Goal: Task Accomplishment & Management: Manage account settings

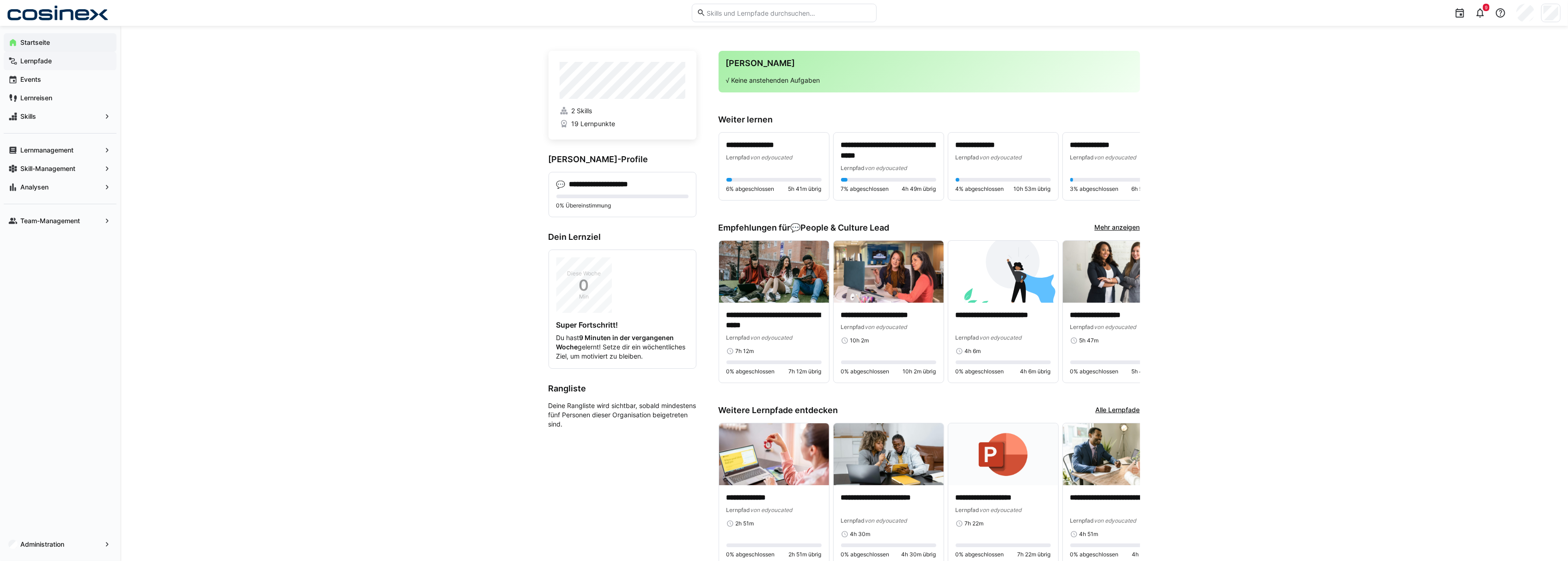
click at [36, 69] on div "Lernpfade" at bounding box center [60, 61] width 113 height 18
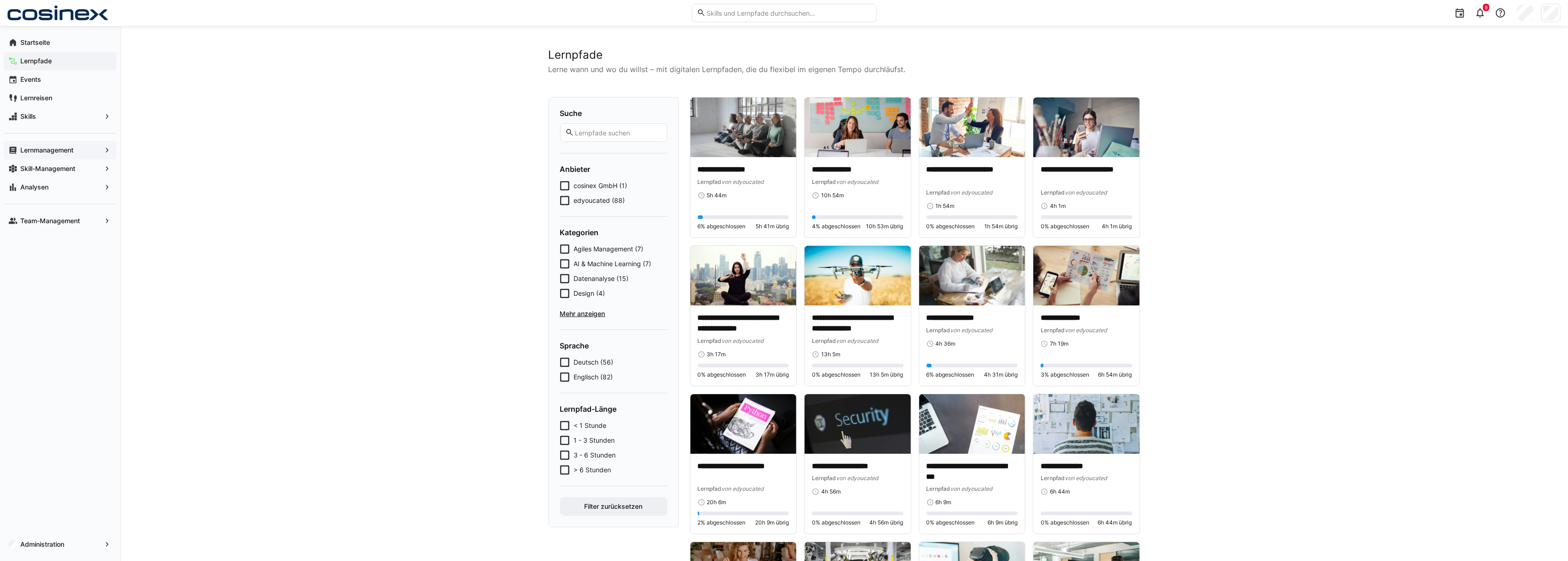
click at [0, 0] on app-navigation-label "Lernmanagement" at bounding box center [0, 0] width 0 height 0
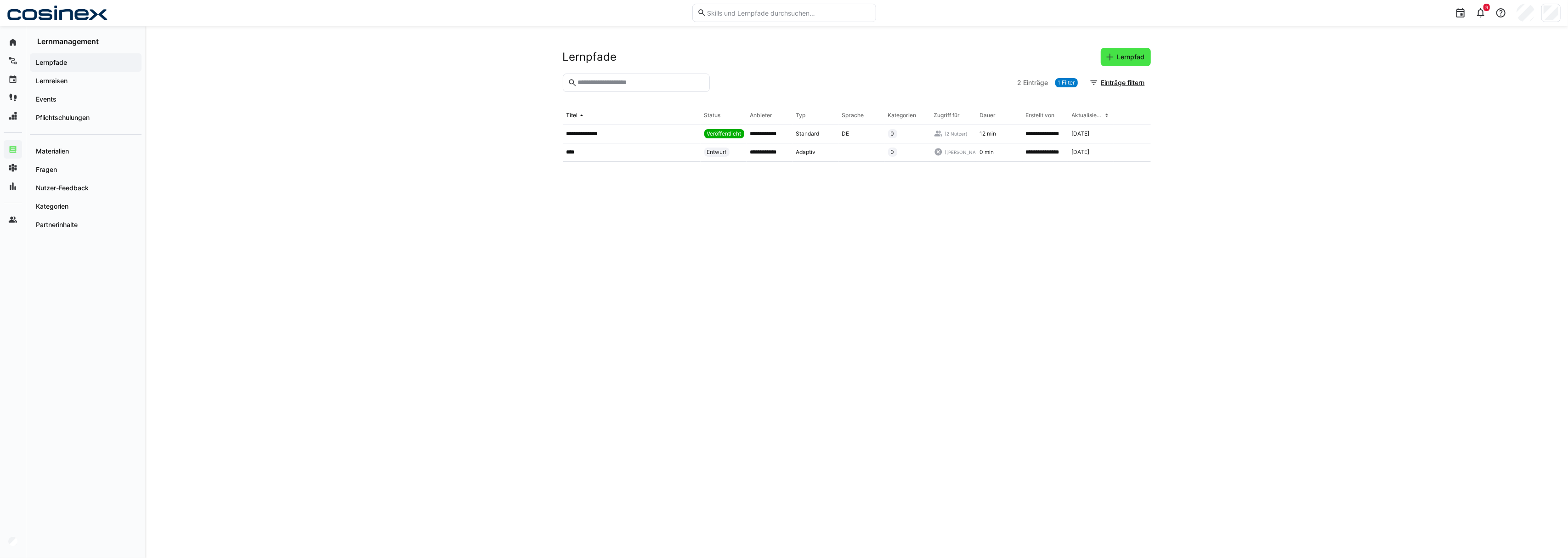
click at [1147, 59] on span "Lernpfad" at bounding box center [1125, 57] width 50 height 18
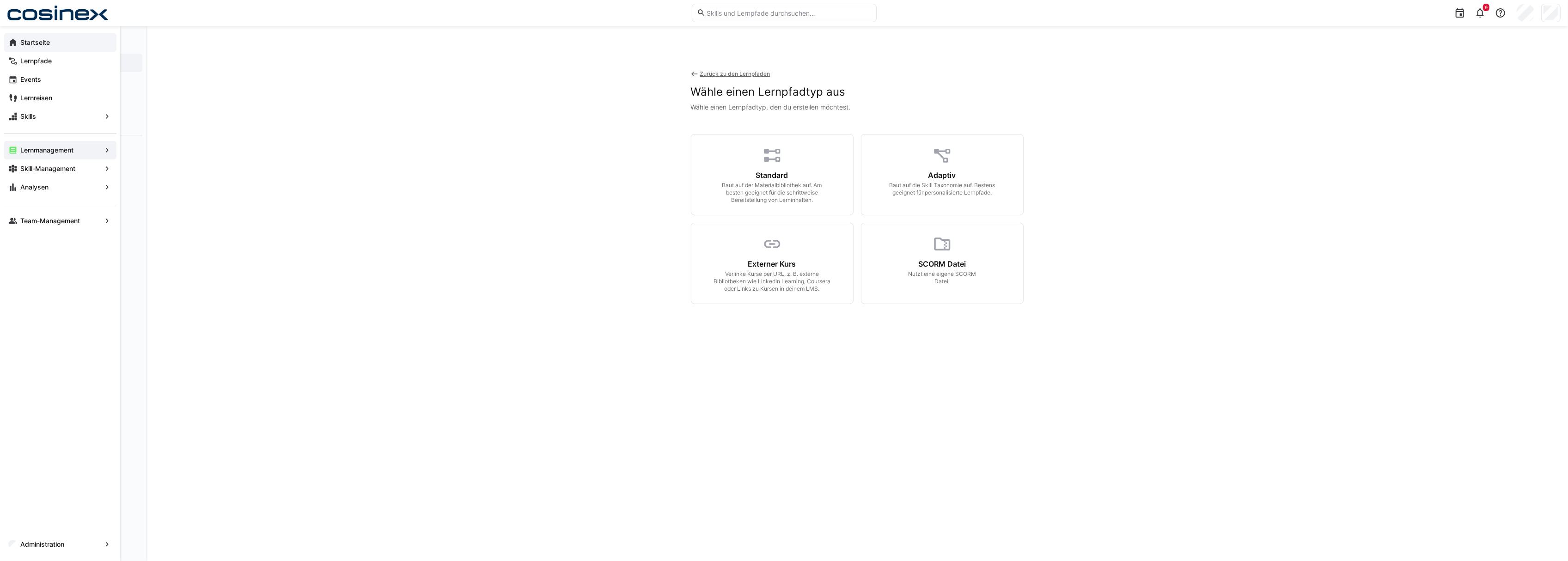
click at [26, 47] on span "Startseite" at bounding box center [66, 42] width 93 height 9
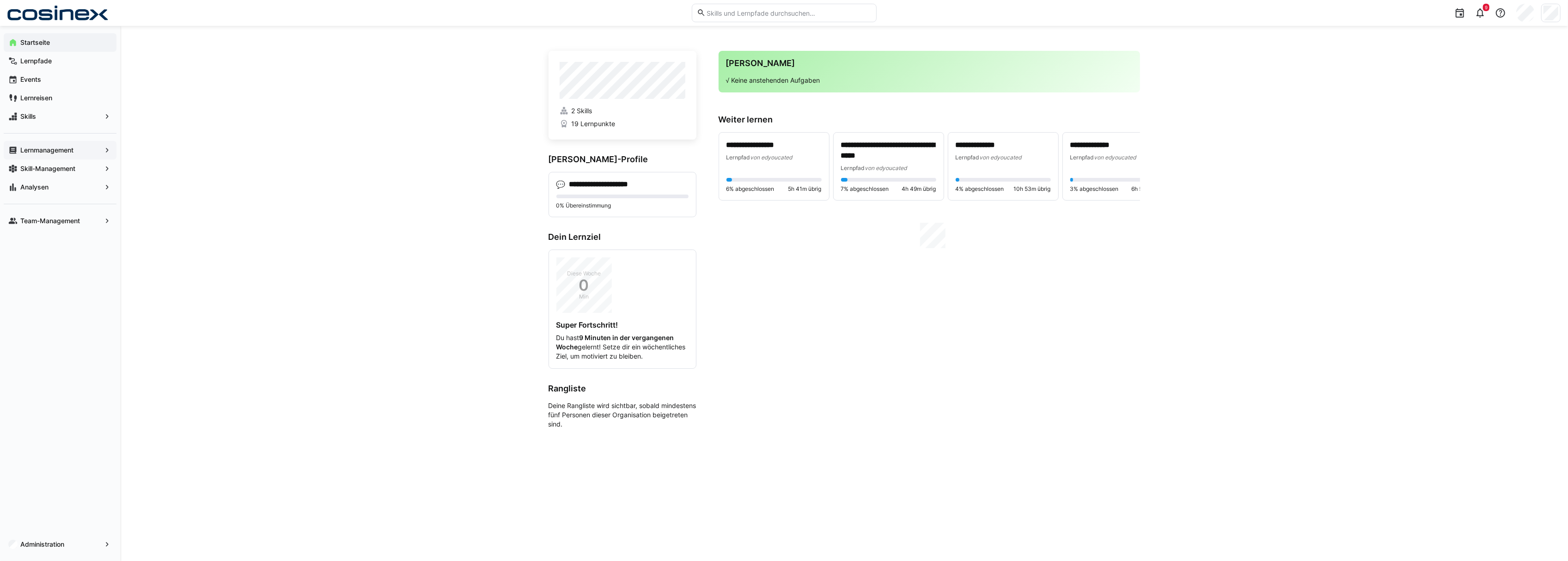
click at [78, 154] on span "Lernmanagement" at bounding box center [60, 150] width 82 height 9
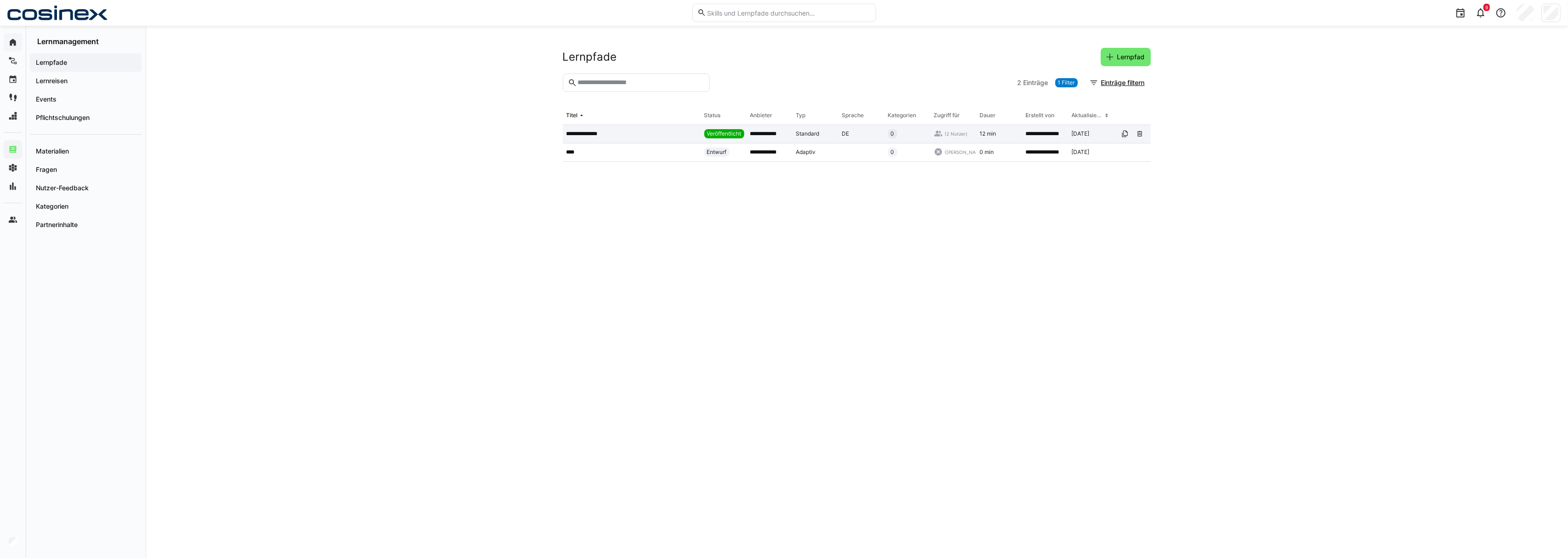
click at [616, 133] on app-table-first-column "**********" at bounding box center [632, 134] width 130 height 7
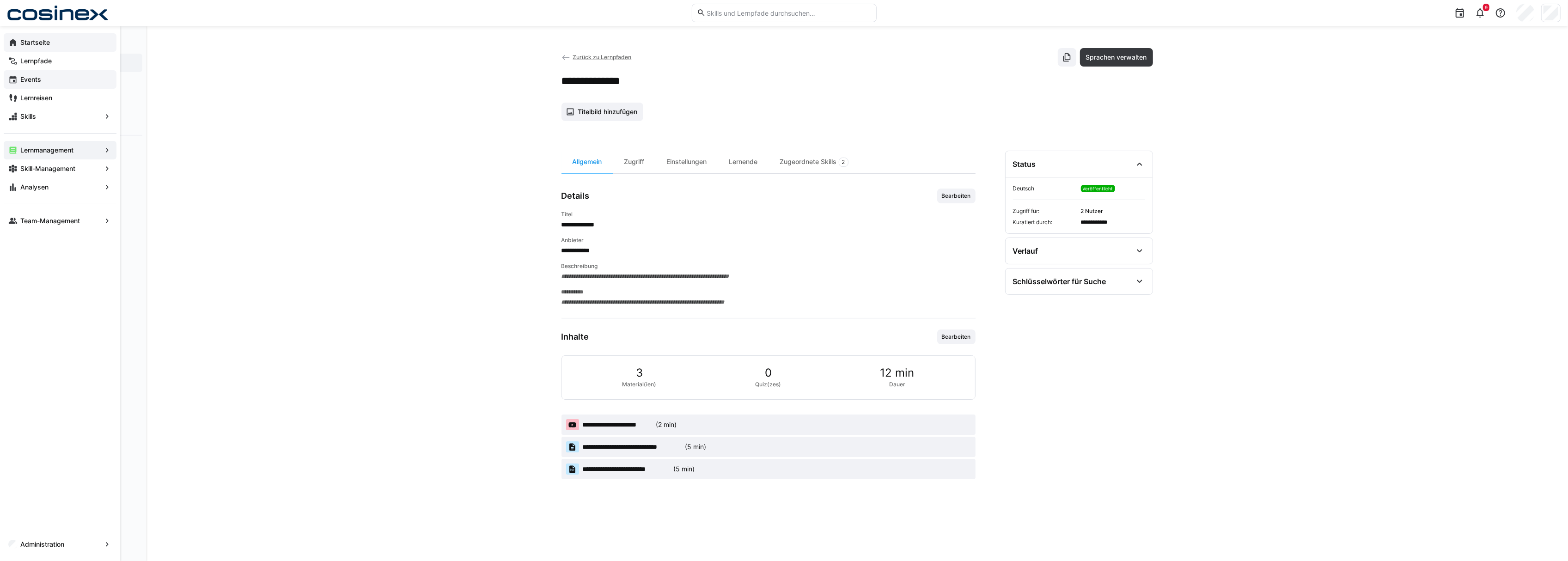
click at [0, 0] on app-navigation-label "Events" at bounding box center [0, 0] width 0 height 0
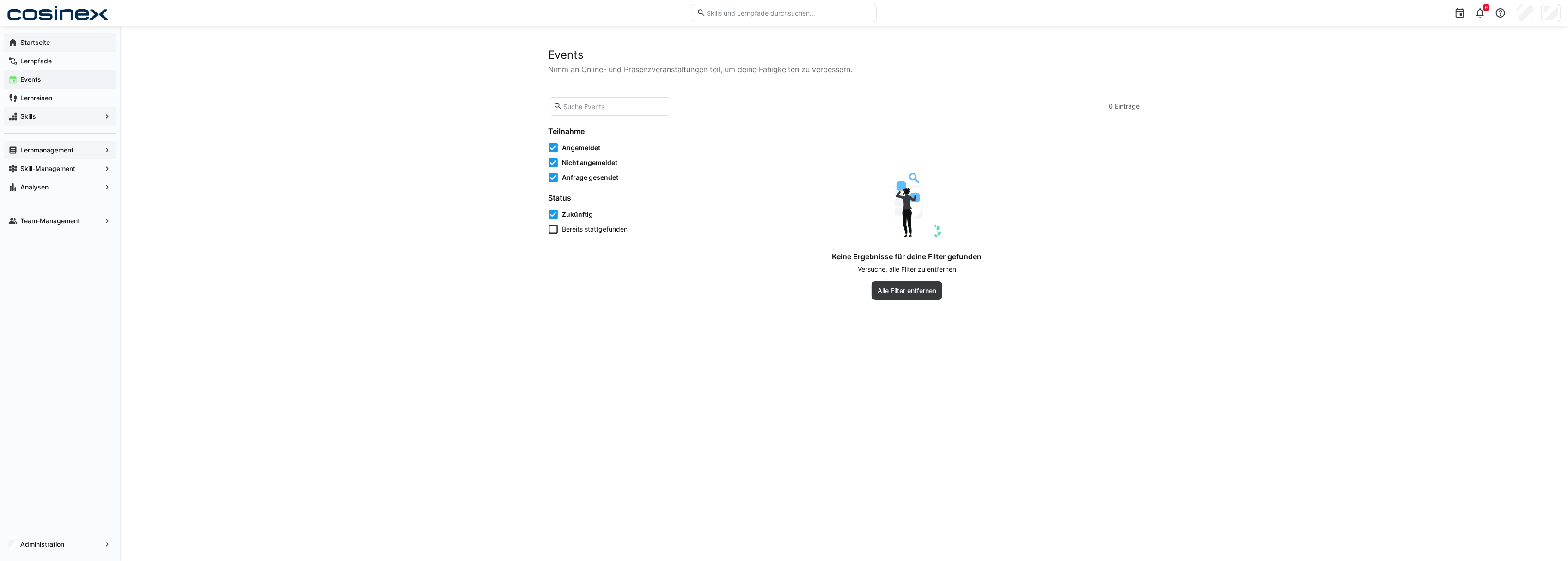
click at [91, 116] on span "Skills" at bounding box center [60, 116] width 82 height 9
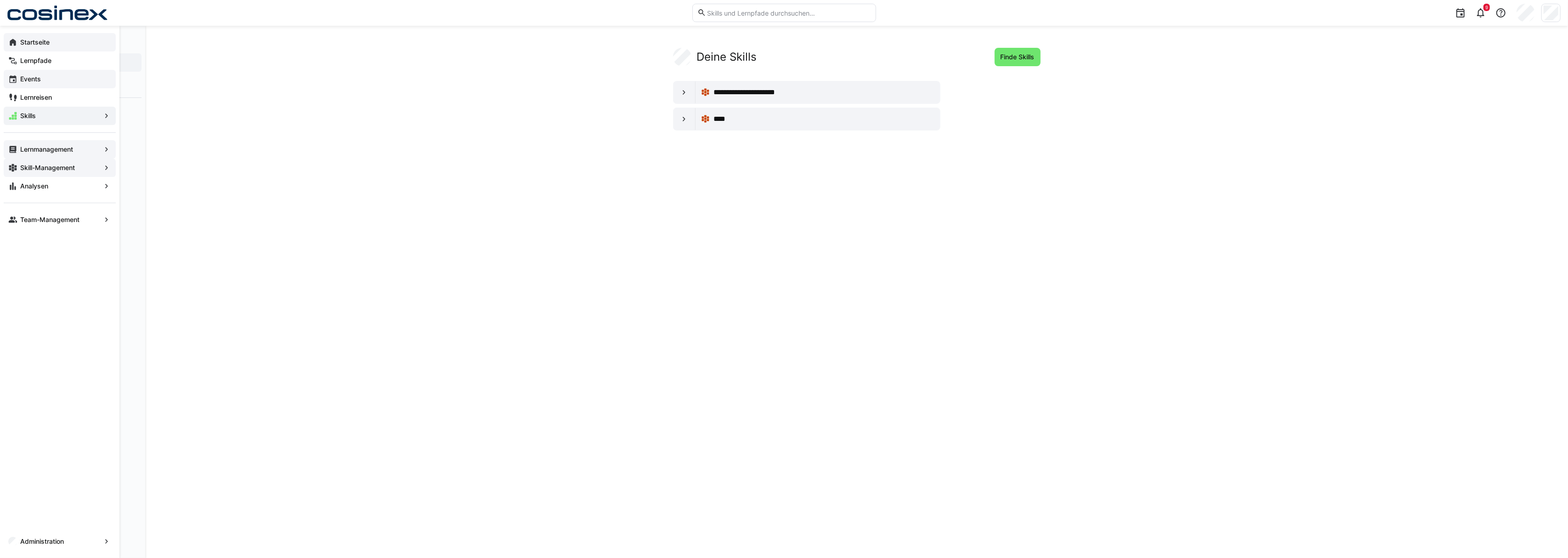
click at [0, 0] on app-navigation-label "Skill-Management" at bounding box center [0, 0] width 0 height 0
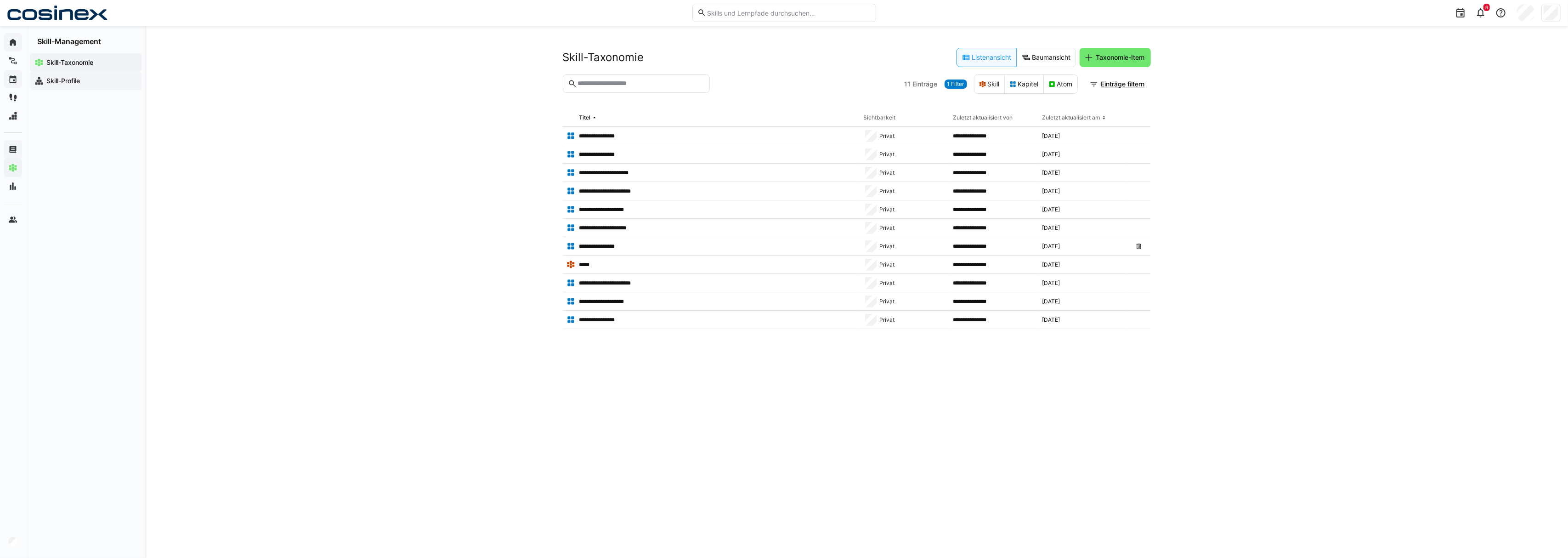
click at [116, 85] on span "Skill-Profile" at bounding box center [91, 80] width 92 height 9
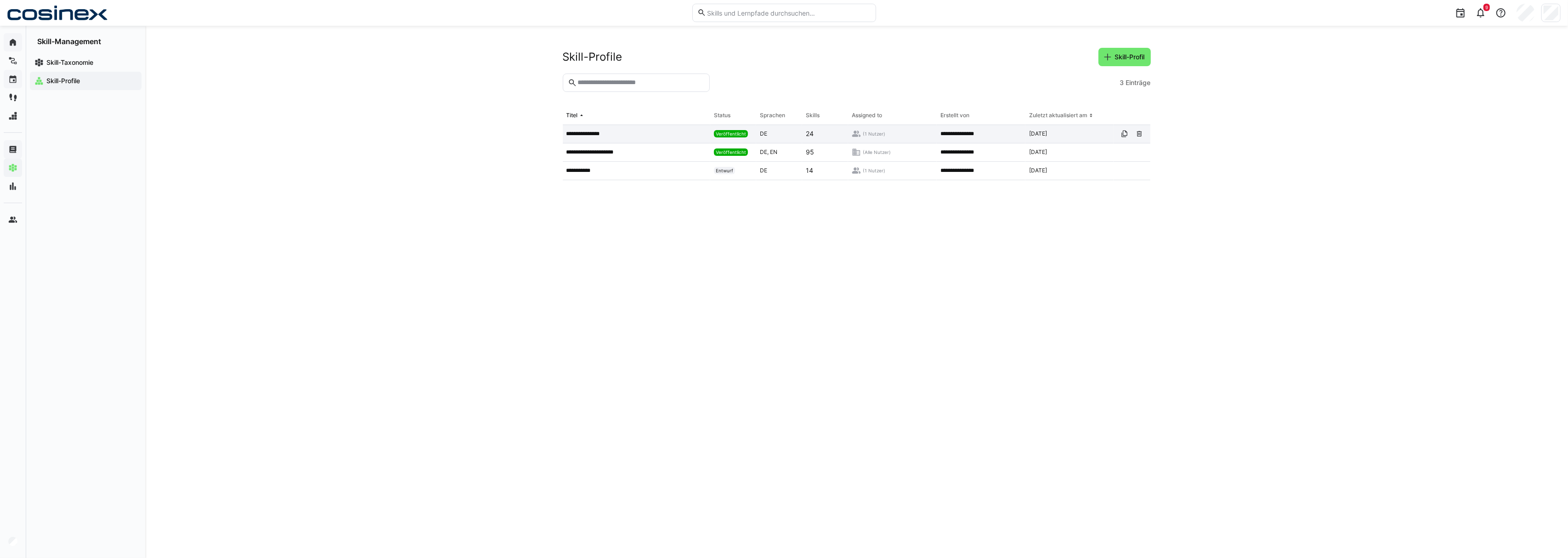
click at [592, 134] on p "**********" at bounding box center [586, 134] width 38 height 7
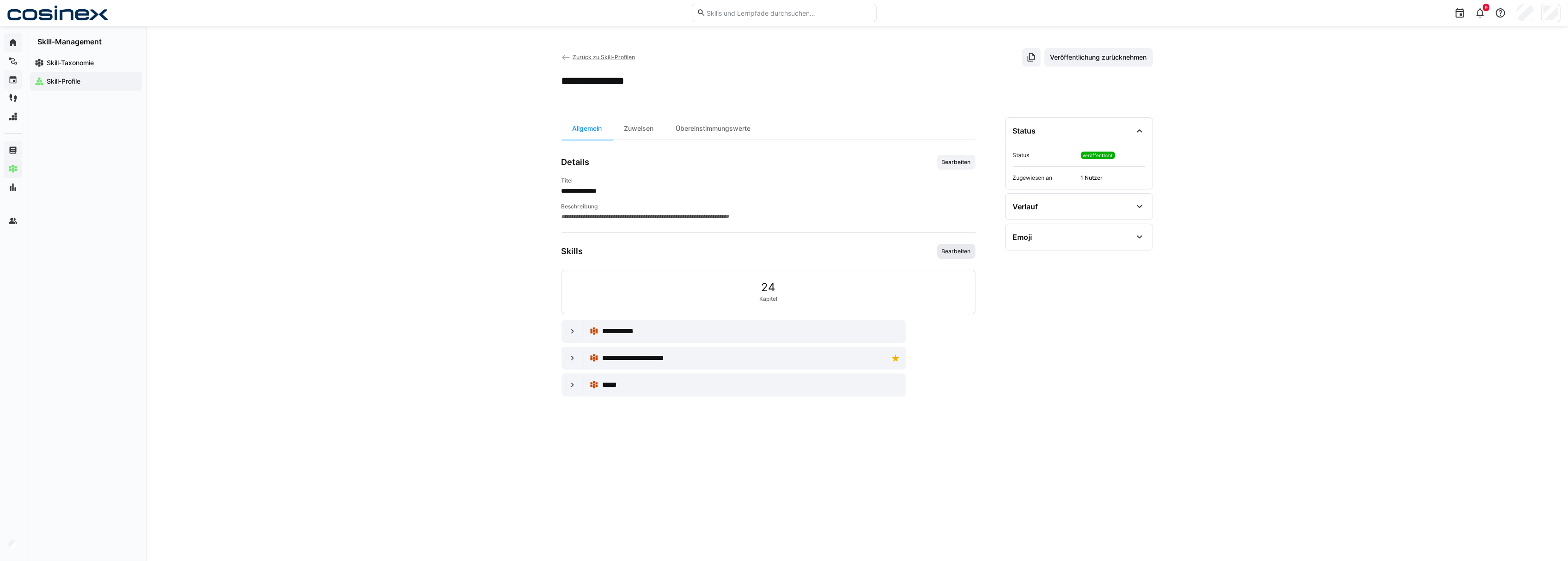
click at [953, 259] on span "Bearbeiten" at bounding box center [956, 252] width 39 height 15
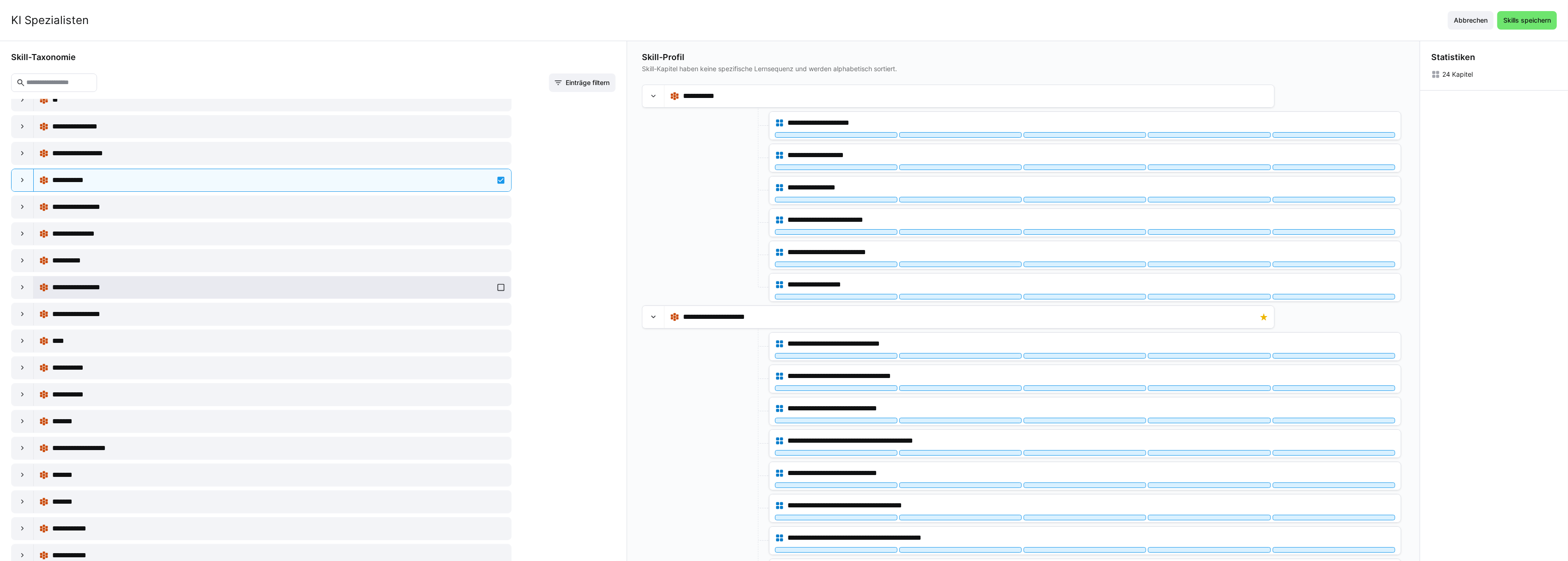
scroll to position [123, 0]
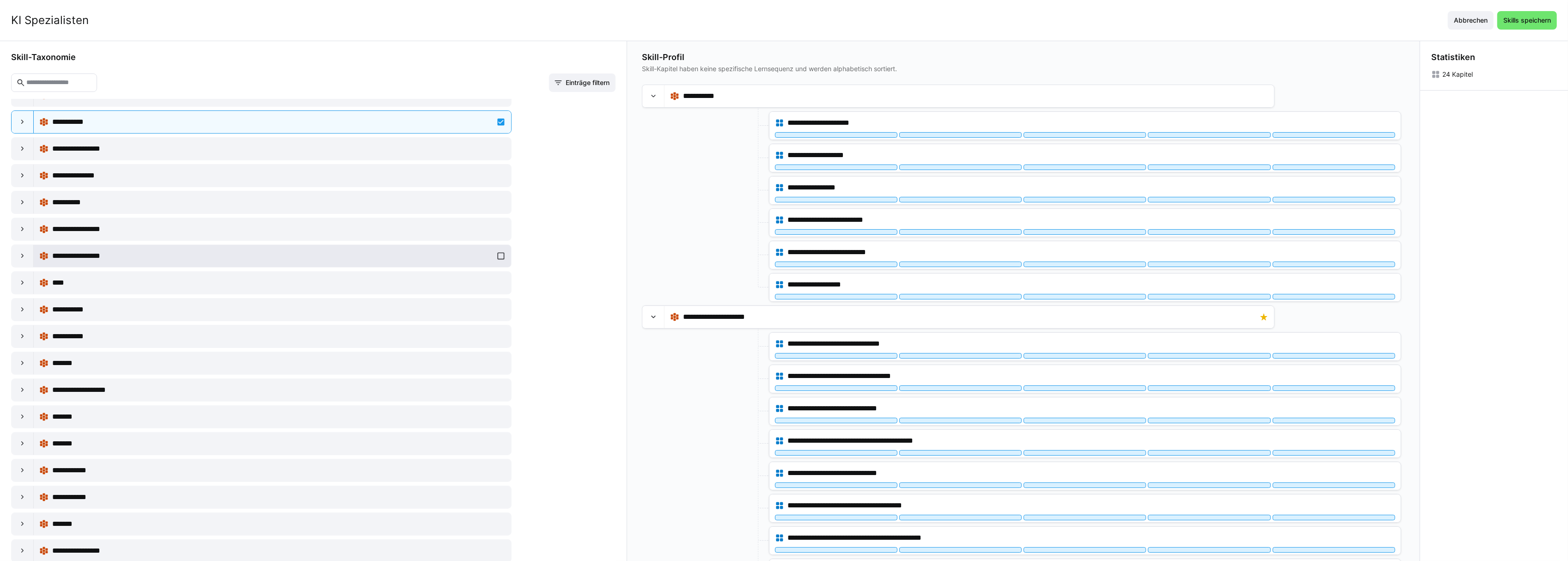
click at [78, 262] on span "**********" at bounding box center [87, 256] width 70 height 11
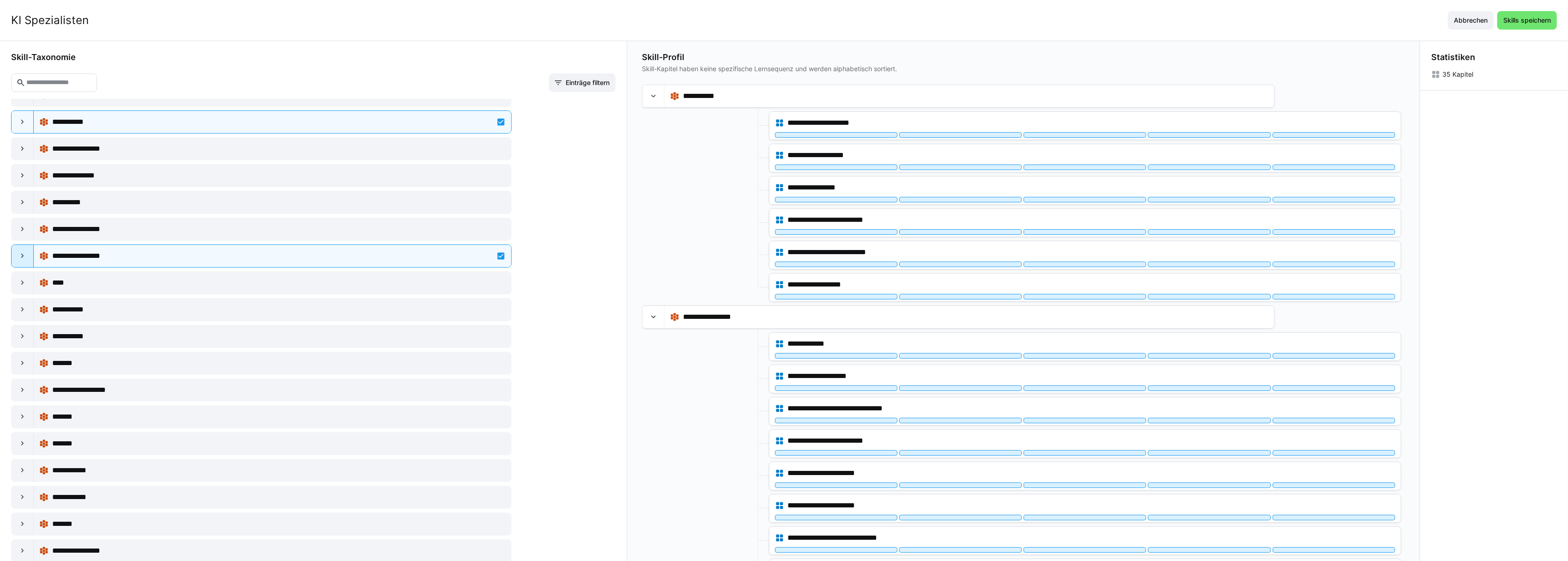
click at [25, 255] on eds-icon at bounding box center [22, 256] width 9 height 9
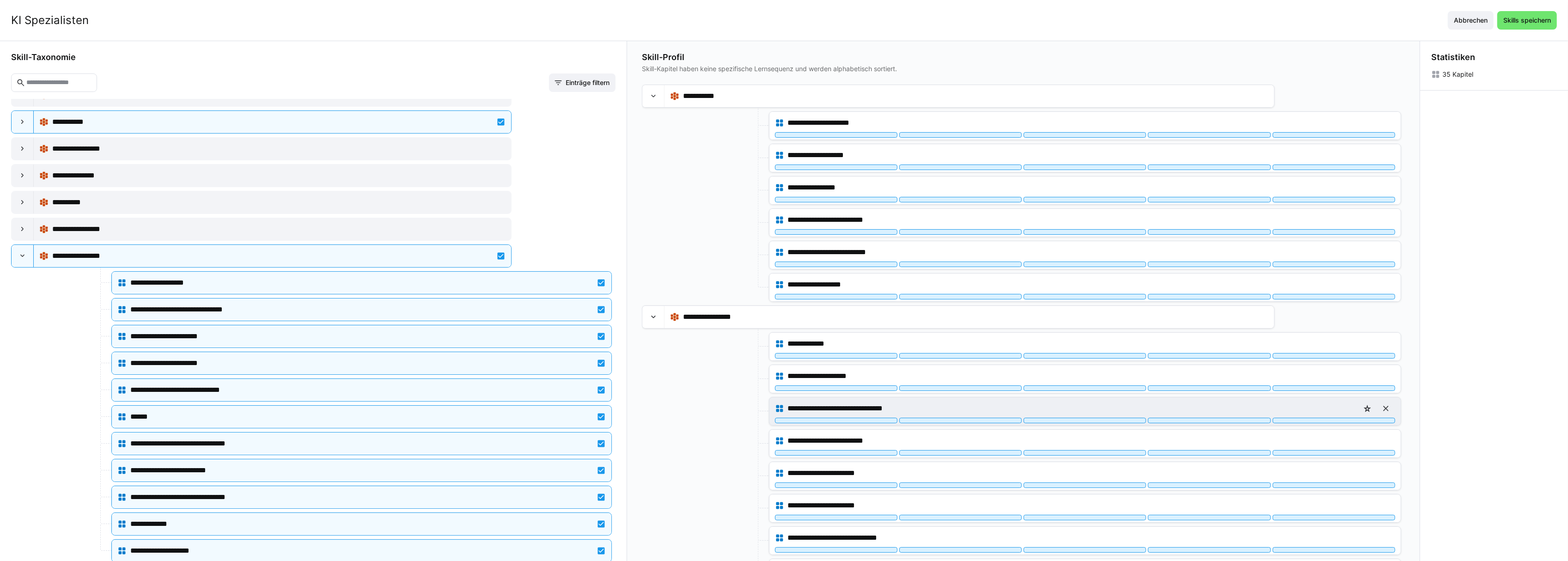
scroll to position [185, 0]
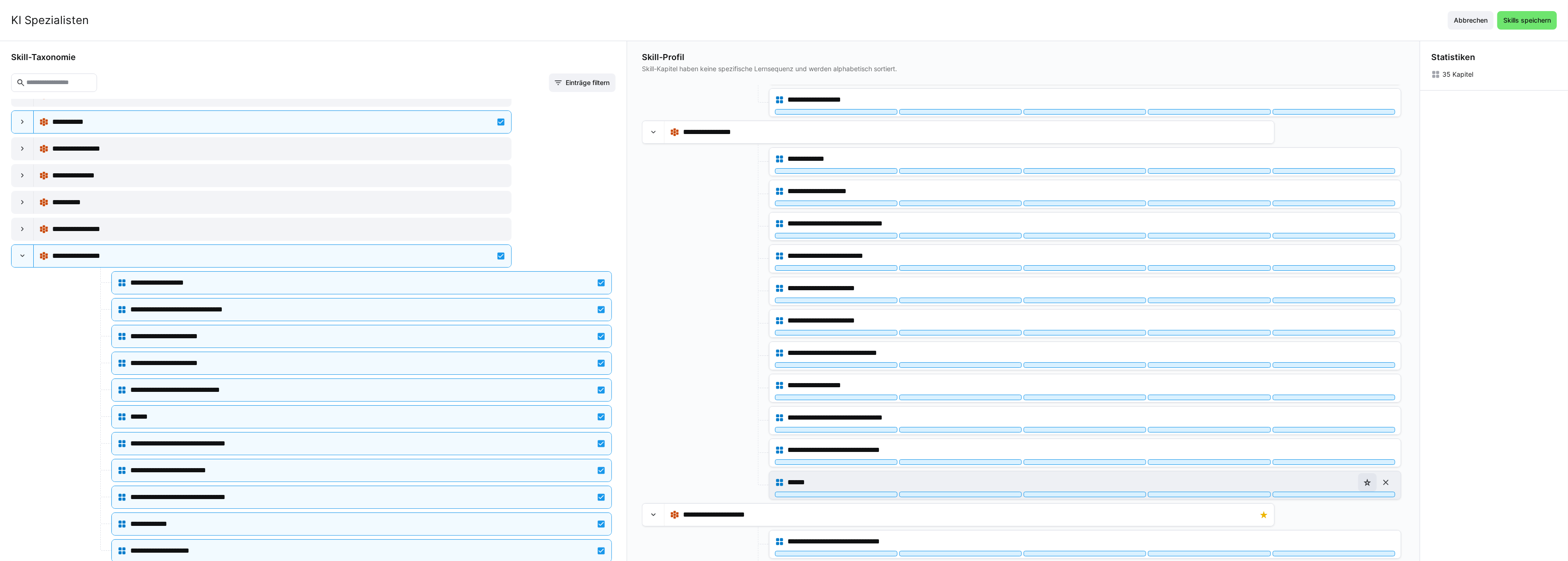
click at [1370, 488] on eds-icon at bounding box center [1367, 482] width 9 height 9
click at [1460, 13] on span "Abbrechen" at bounding box center [1471, 20] width 46 height 18
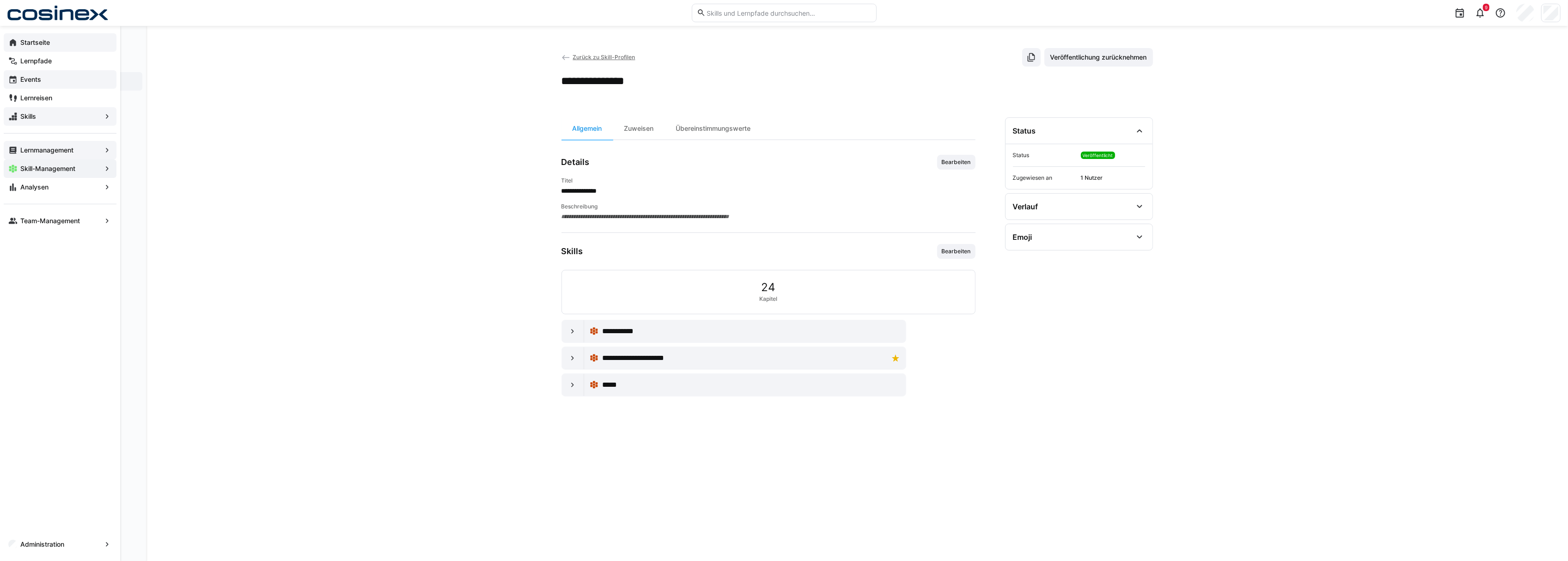
click at [0, 0] on app-navigation-label "Skills" at bounding box center [0, 0] width 0 height 0
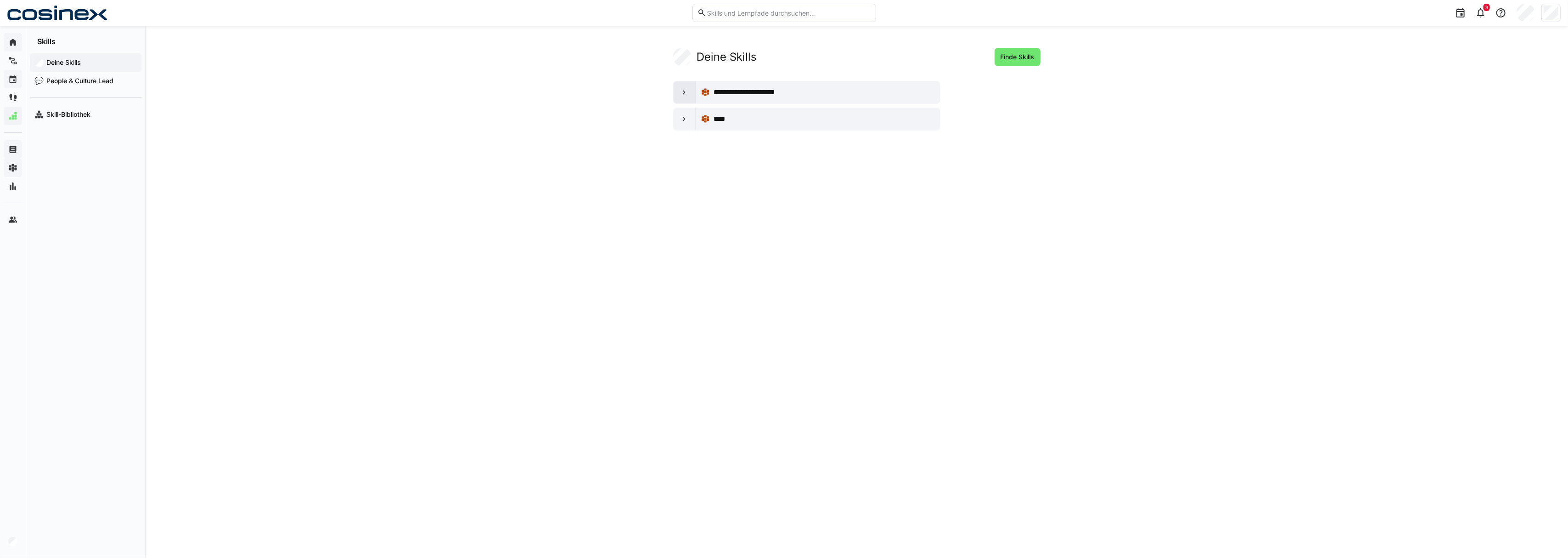
click at [681, 92] on eds-icon at bounding box center [684, 92] width 9 height 9
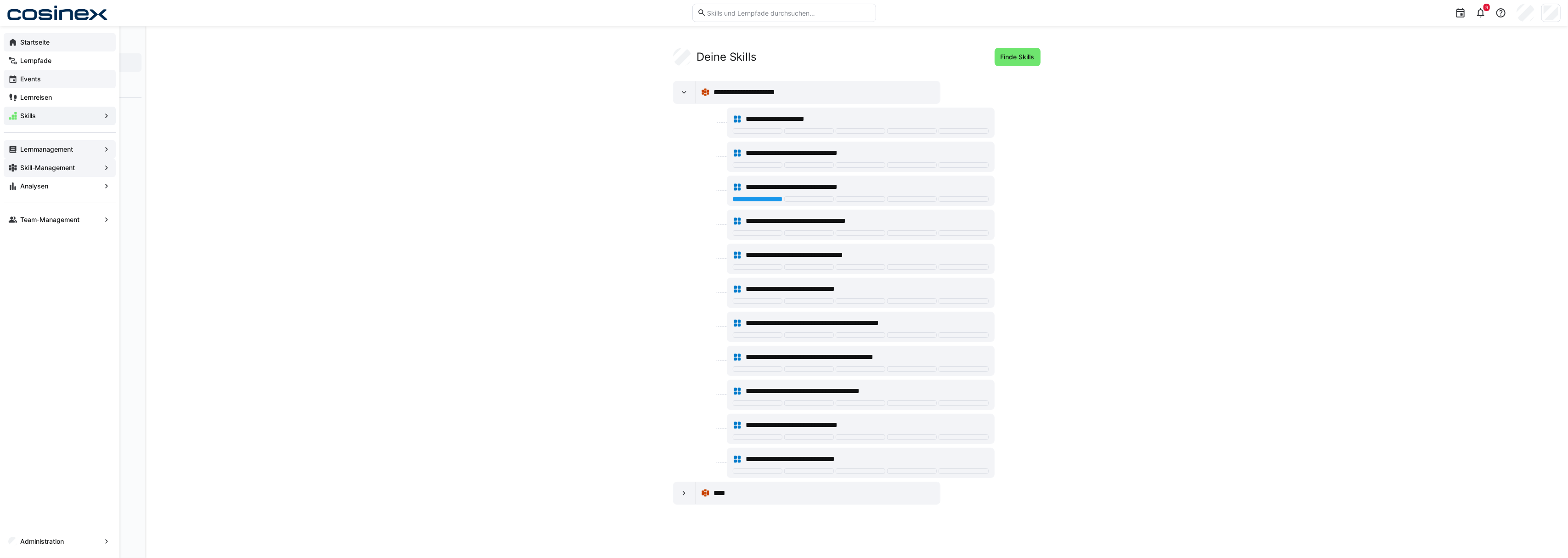
click at [38, 48] on div "Startseite" at bounding box center [60, 42] width 112 height 18
